Goal: Check status: Check status

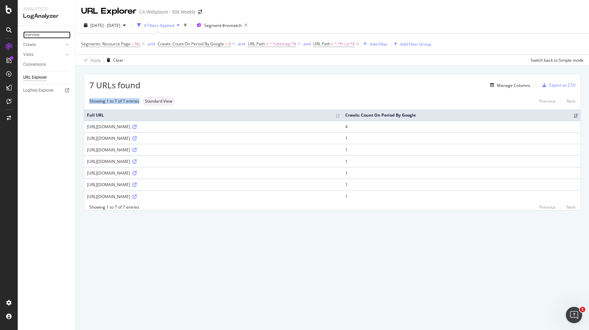
click at [40, 36] on div "Overview" at bounding box center [31, 34] width 16 height 7
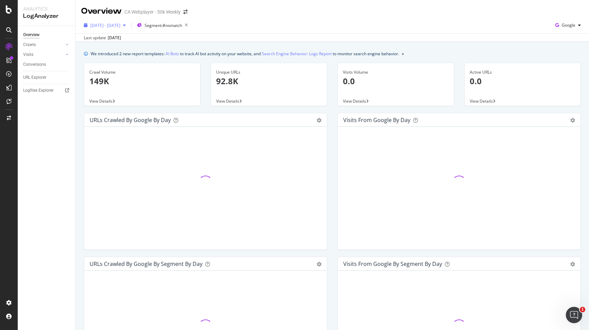
click at [120, 26] on span "[DATE] - [DATE]" at bounding box center [105, 25] width 30 height 6
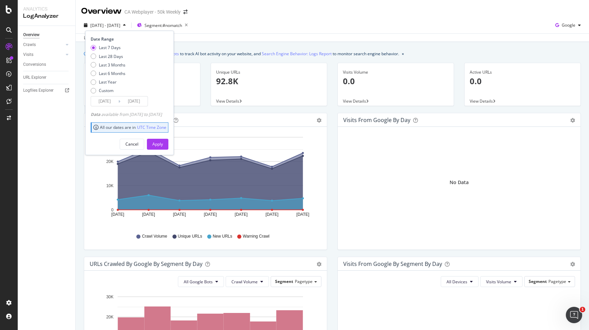
click at [107, 100] on input "[DATE]" at bounding box center [104, 101] width 27 height 10
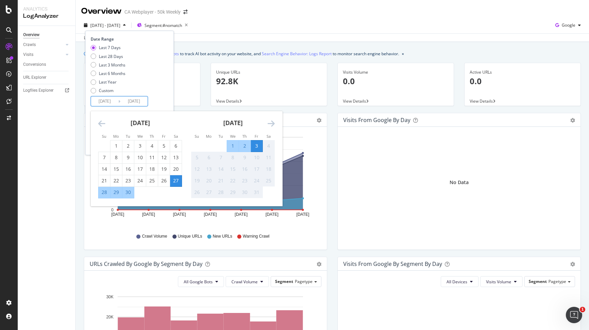
click at [107, 94] on div "Last 7 Days Last 28 Days Last 3 Months Last 6 Months Last Year Custom" at bounding box center [108, 70] width 35 height 51
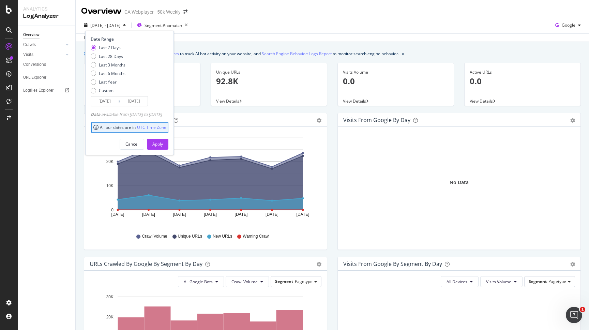
click at [108, 102] on input "[DATE]" at bounding box center [104, 101] width 27 height 10
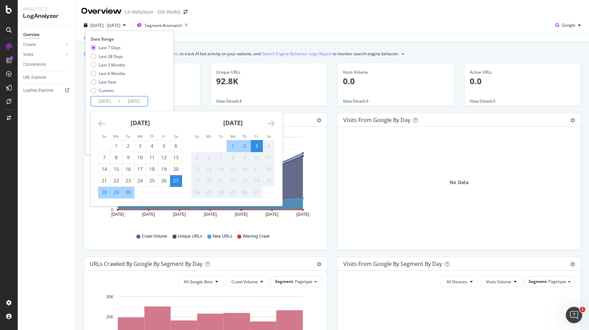
click at [104, 123] on icon "Move backward to switch to the previous month." at bounding box center [101, 123] width 7 height 8
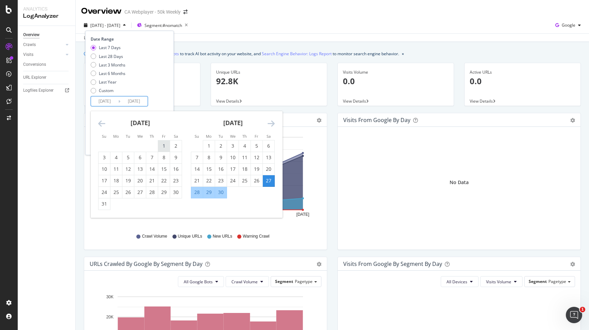
click at [165, 149] on div "1" at bounding box center [164, 145] width 12 height 7
type input "[DATE]"
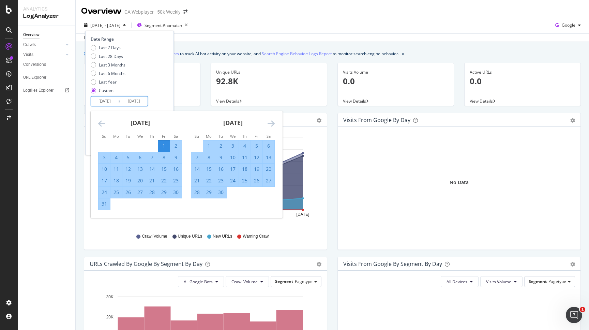
click at [268, 124] on icon "Move forward to switch to the next month." at bounding box center [270, 123] width 7 height 8
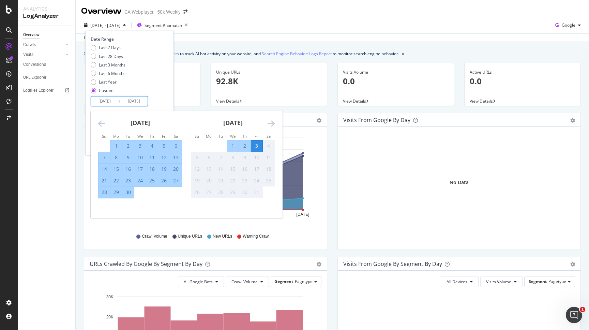
click at [254, 143] on div "3" at bounding box center [257, 145] width 12 height 7
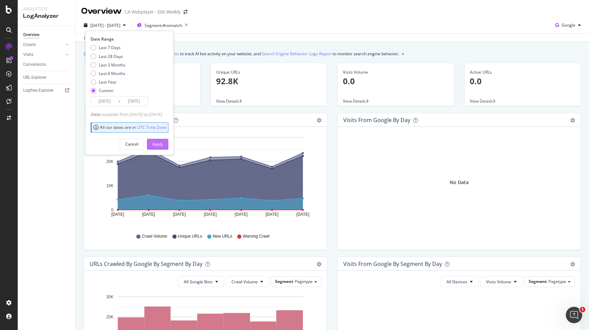
click at [163, 140] on div "Apply" at bounding box center [157, 144] width 11 height 10
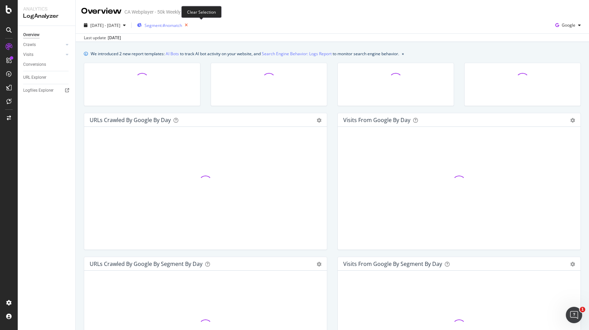
click at [190, 22] on icon "button" at bounding box center [186, 25] width 9 height 10
